Goal: Information Seeking & Learning: Learn about a topic

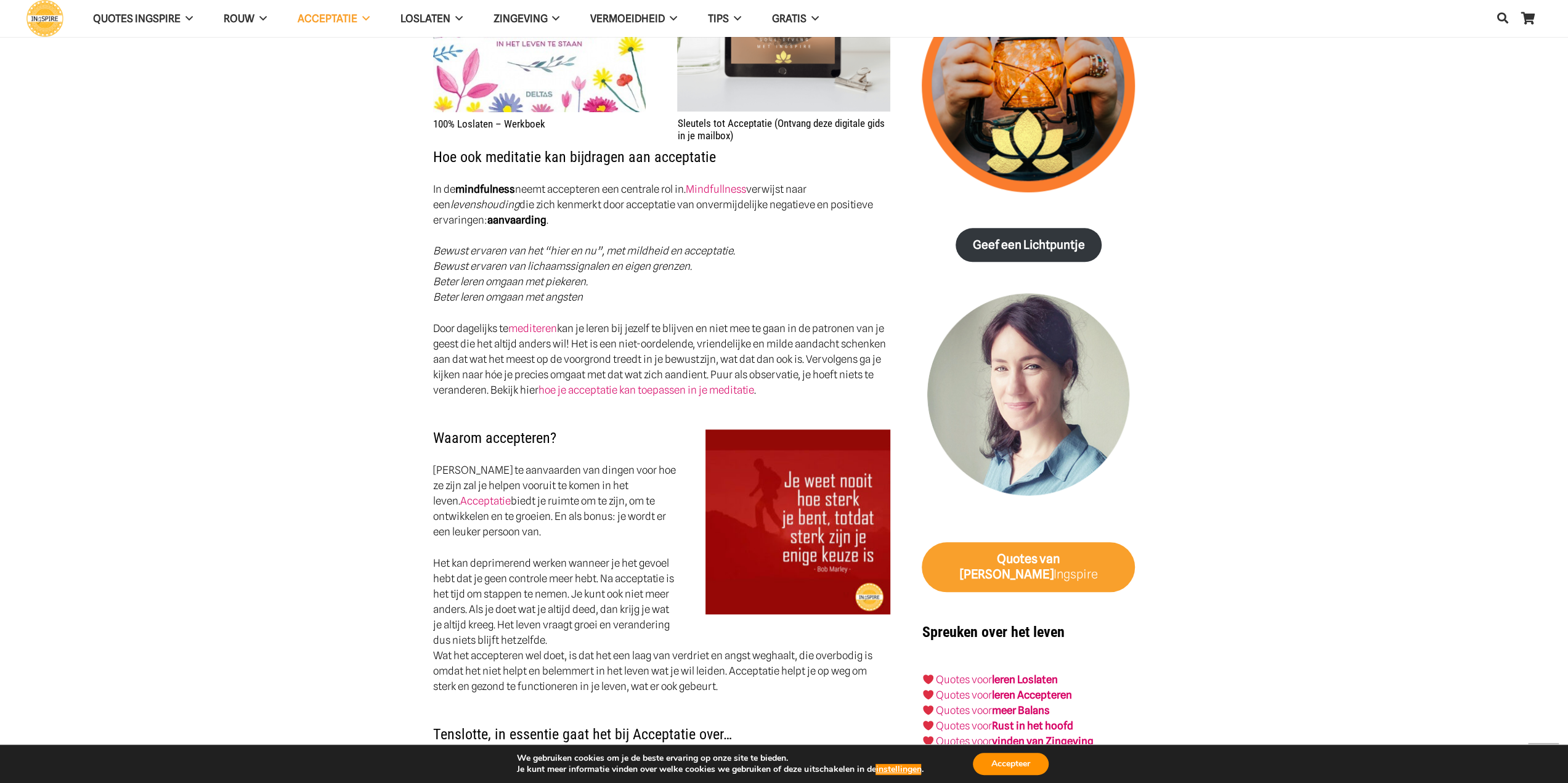
scroll to position [1171, 0]
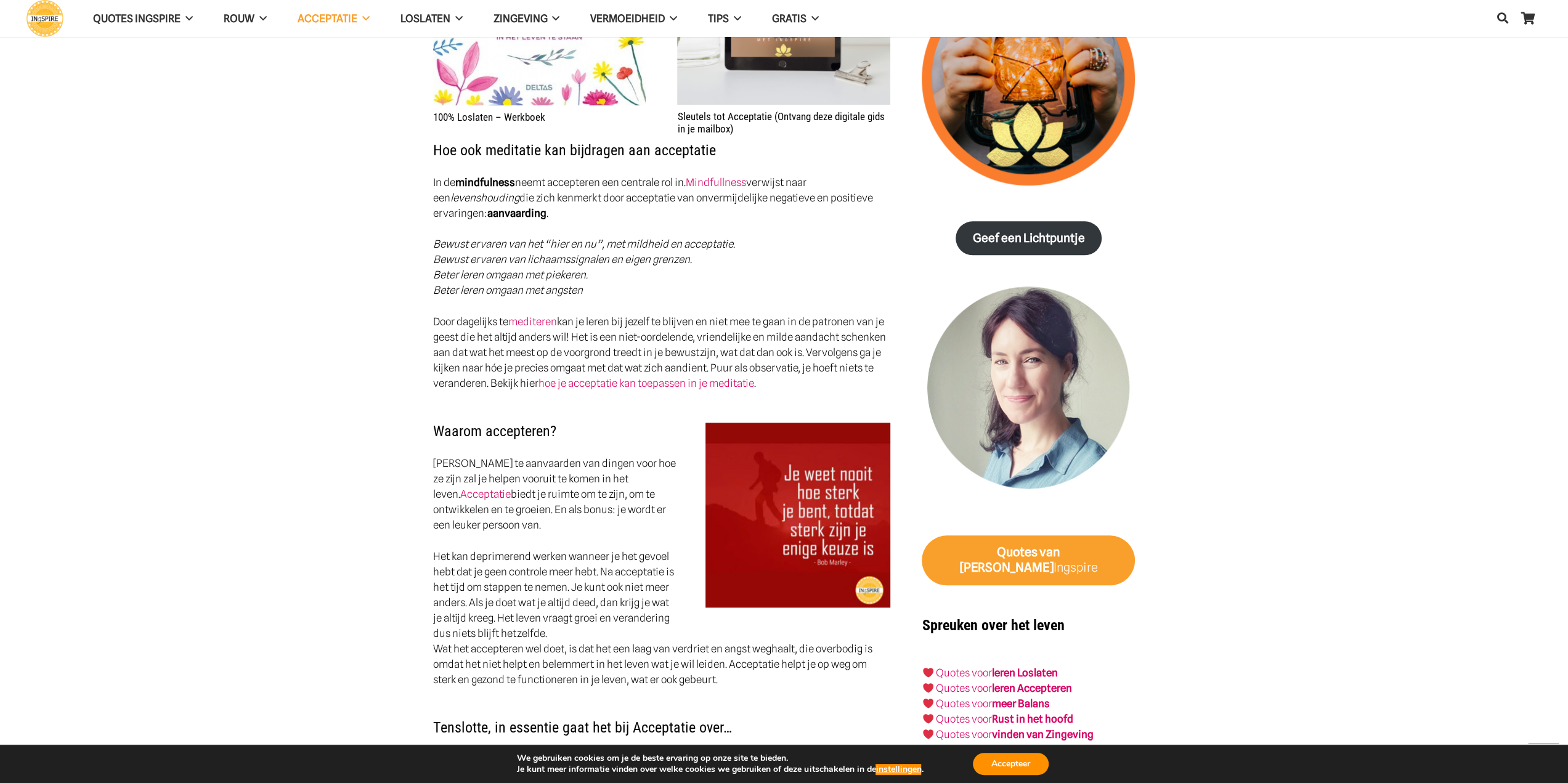
drag, startPoint x: 424, startPoint y: 461, endPoint x: 464, endPoint y: 470, distance: 41.0
click at [510, 471] on div "Hoe kan ik leren accepteren? Acceptatie is de winst van het verlies. Accepteren…" at bounding box center [661, 226] width 489 height 2091
drag, startPoint x: 430, startPoint y: 467, endPoint x: 450, endPoint y: 472, distance: 20.6
click at [450, 472] on div "Hoe kan ik leren accepteren? Acceptatie is de winst van het verlies. Accepteren…" at bounding box center [661, 226] width 489 height 2091
drag, startPoint x: 430, startPoint y: 462, endPoint x: 493, endPoint y: 475, distance: 64.3
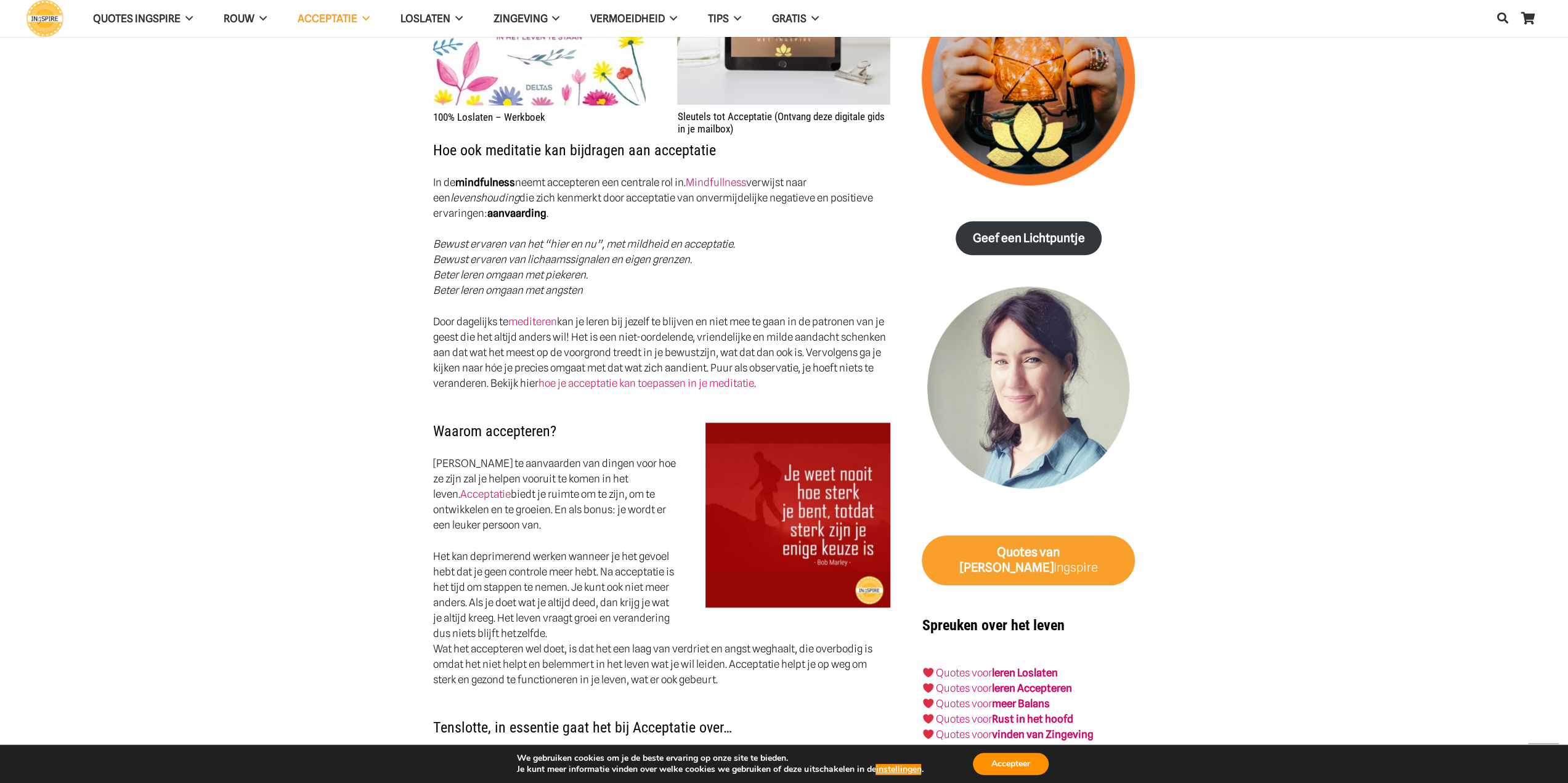
click at [488, 467] on div "Hoe kan ik leren accepteren? Acceptatie is de winst van het verlies. Accepteren…" at bounding box center [661, 226] width 489 height 2091
click at [492, 476] on p "[PERSON_NAME] te aanvaarden van dingen voor hoe ze zijn zal je helpen vooruit t…" at bounding box center [662, 494] width 458 height 77
click at [493, 476] on p "[PERSON_NAME] te aanvaarden van dingen voor hoe ze zijn zal je helpen vooruit t…" at bounding box center [662, 494] width 458 height 77
click at [494, 476] on p "[PERSON_NAME] te aanvaarden van dingen voor hoe ze zijn zal je helpen vooruit t…" at bounding box center [662, 494] width 458 height 77
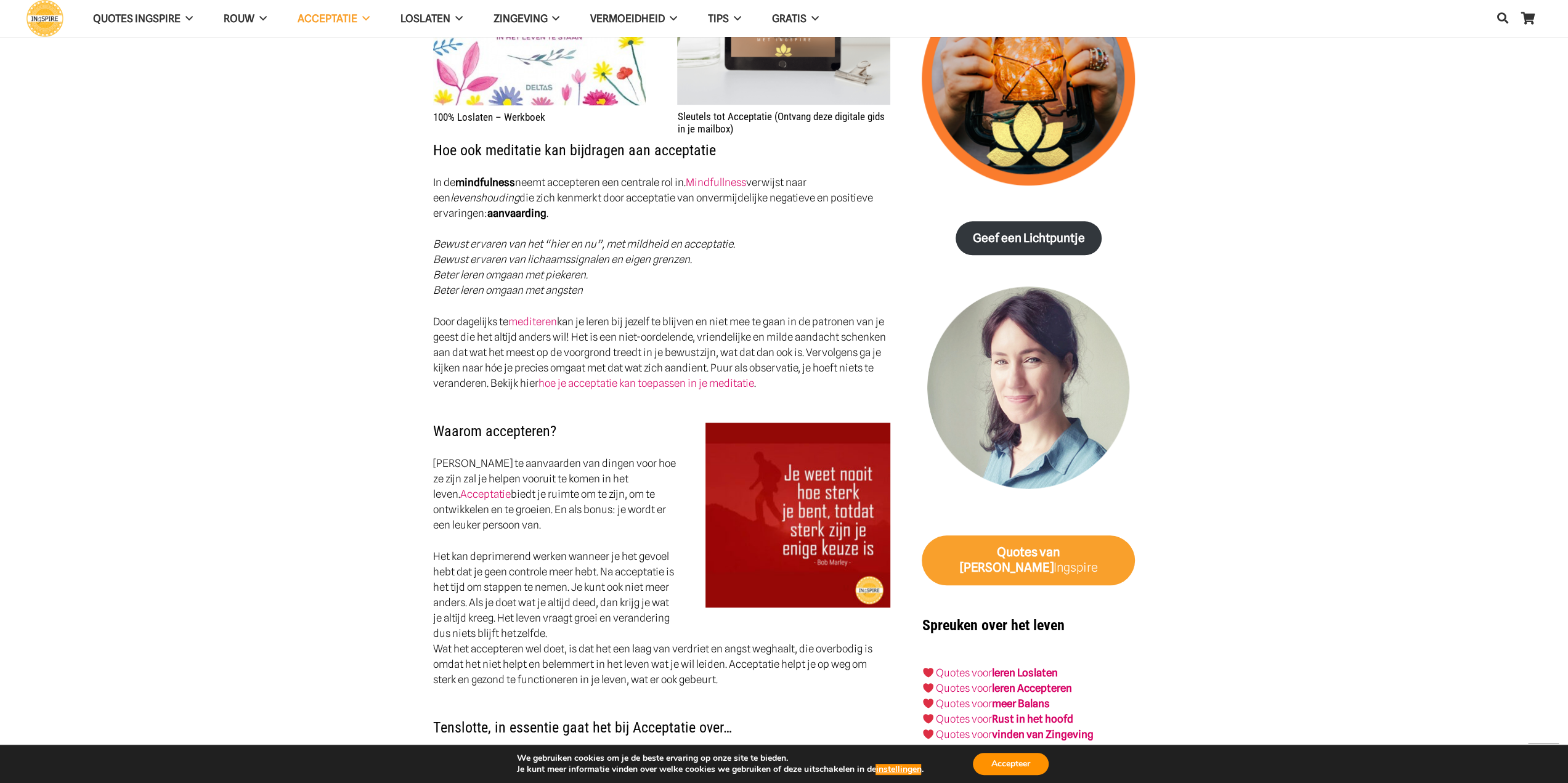
click at [494, 476] on p "[PERSON_NAME] te aanvaarden van dingen voor hoe ze zijn zal je helpen vooruit t…" at bounding box center [662, 494] width 458 height 77
drag, startPoint x: 437, startPoint y: 458, endPoint x: 551, endPoint y: 462, distance: 114.1
click at [551, 462] on p "[PERSON_NAME] te aanvaarden van dingen voor hoe ze zijn zal je helpen vooruit t…" at bounding box center [662, 494] width 458 height 77
